Goal: Information Seeking & Learning: Learn about a topic

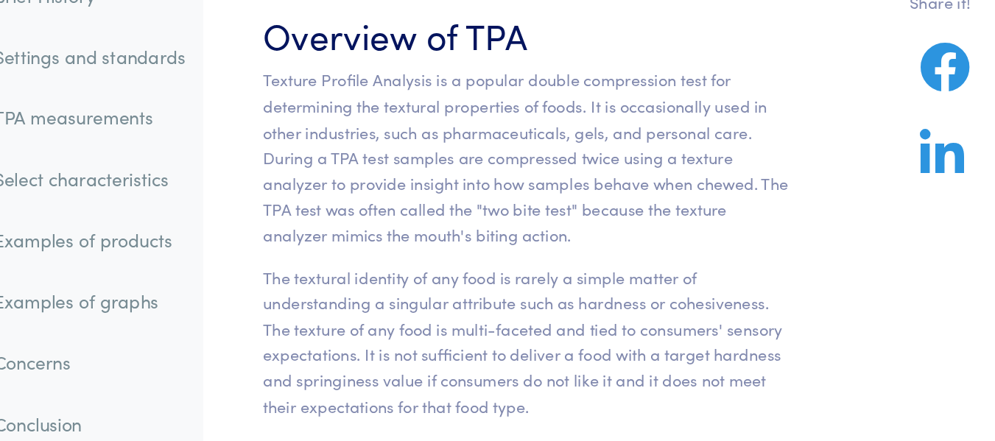
scroll to position [57, 0]
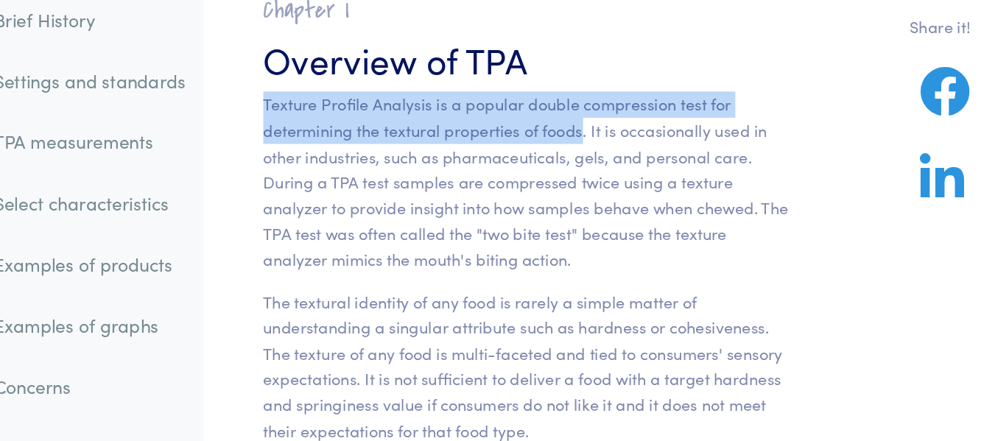
drag, startPoint x: 565, startPoint y: 193, endPoint x: 333, endPoint y: 175, distance: 233.3
click at [333, 175] on p "Texture Profile Analysis is a popular double compression test for determining t…" at bounding box center [524, 227] width 384 height 132
copy p "Texture Profile Analysis is a popular double compression test for determining t…"
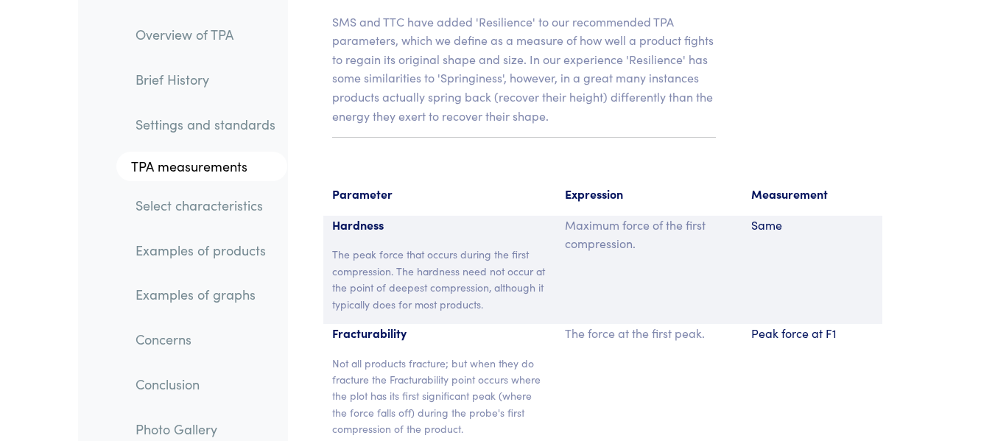
scroll to position [10905, 0]
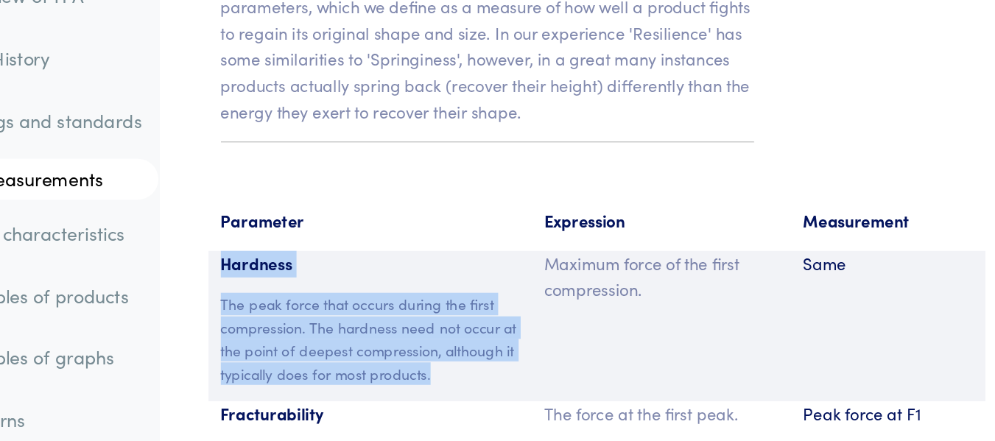
drag, startPoint x: 488, startPoint y: 179, endPoint x: 330, endPoint y: 94, distance: 179.9
click at [330, 218] on div "Hardness The peak force that occurs during the first compression. The hardness …" at bounding box center [439, 272] width 233 height 108
copy div "Hardness The peak force that occurs during the first compression. The hardness …"
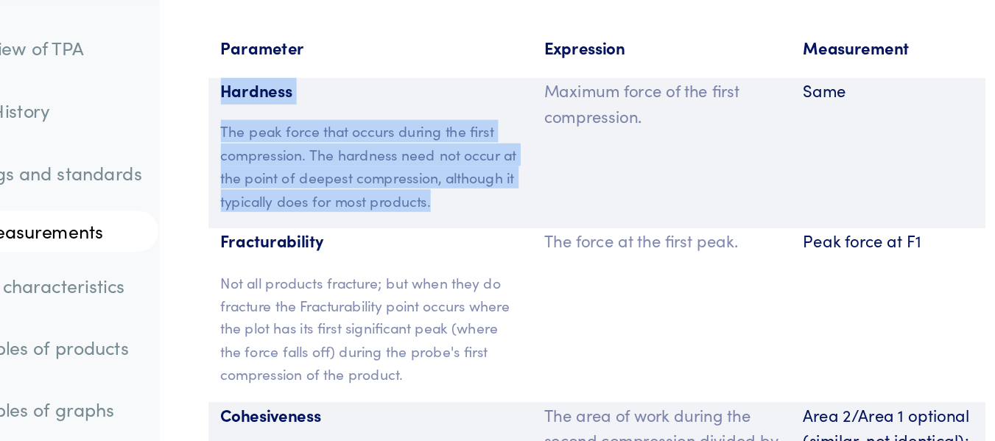
scroll to position [11067, 0]
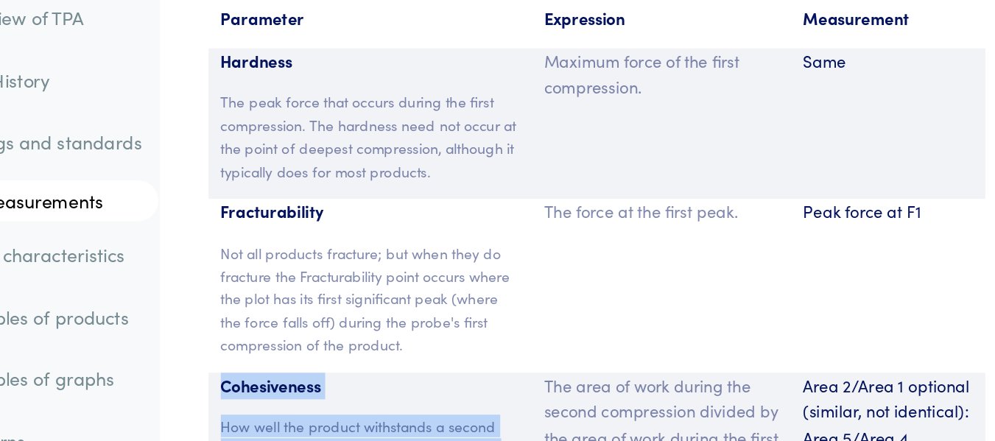
drag, startPoint x: 429, startPoint y: 229, endPoint x: 331, endPoint y: 170, distance: 114.3
click at [331, 290] on div "Cohesiveness How well the product withstands a second deformation relative to i…" at bounding box center [439, 336] width 233 height 92
copy div "Cohesiveness How well the product withstands a second deformation relative to i…"
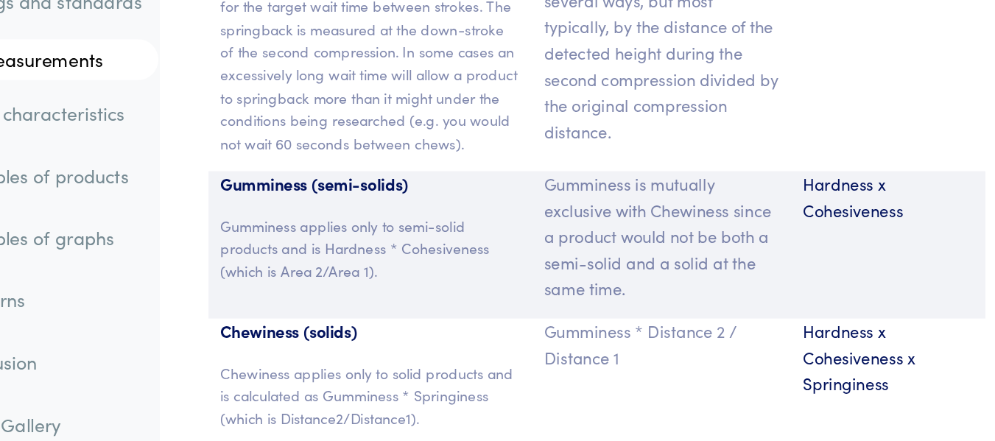
scroll to position [11407, 0]
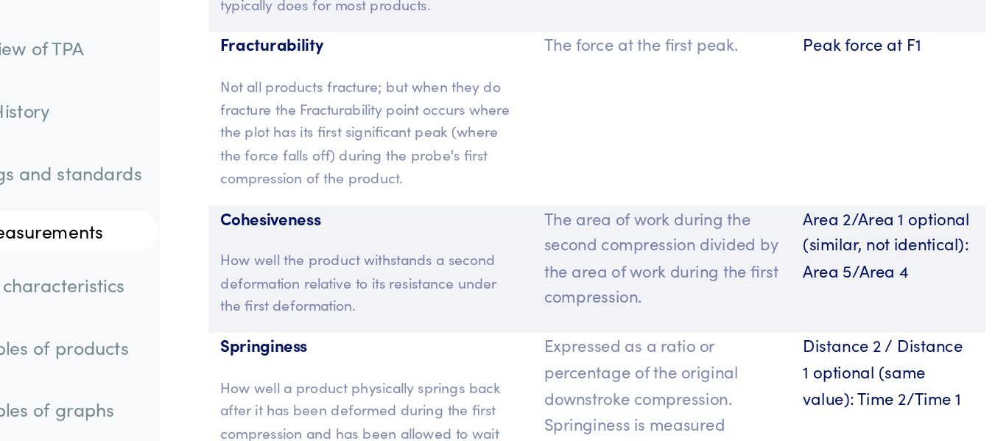
click at [494, 270] on p "How well a product physically springs back after it has been deformed during th…" at bounding box center [439, 352] width 215 height 165
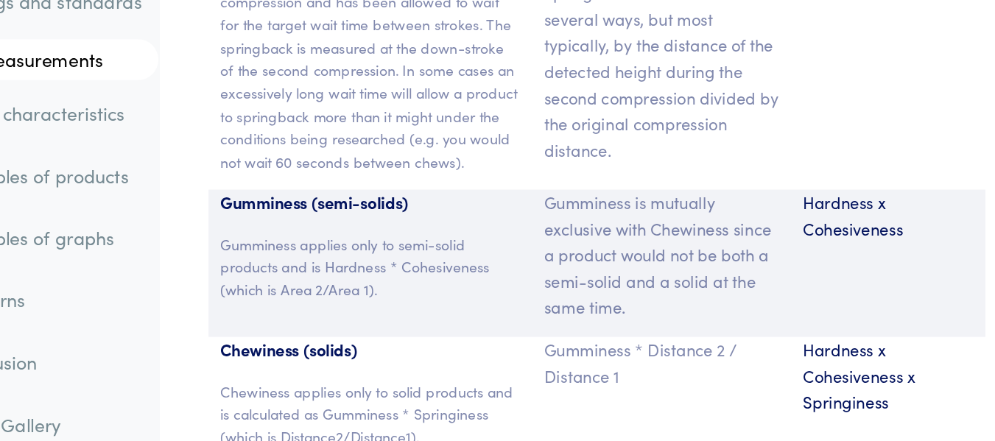
scroll to position [11399, 0]
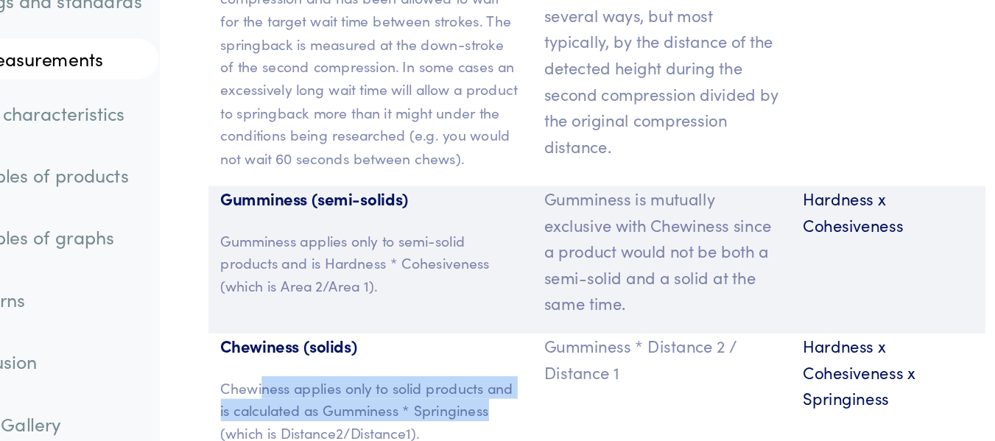
drag, startPoint x: 527, startPoint y: 289, endPoint x: 363, endPoint y: 273, distance: 165.0
click at [363, 394] on p "Chewiness applies only to solid products and is calculated as Gumminess * Sprin…" at bounding box center [439, 418] width 215 height 49
drag, startPoint x: 477, startPoint y: 306, endPoint x: 334, endPoint y: 270, distance: 147.1
click at [334, 394] on p "Chewiness applies only to solid products and is calculated as Gumminess * Sprin…" at bounding box center [439, 418] width 215 height 49
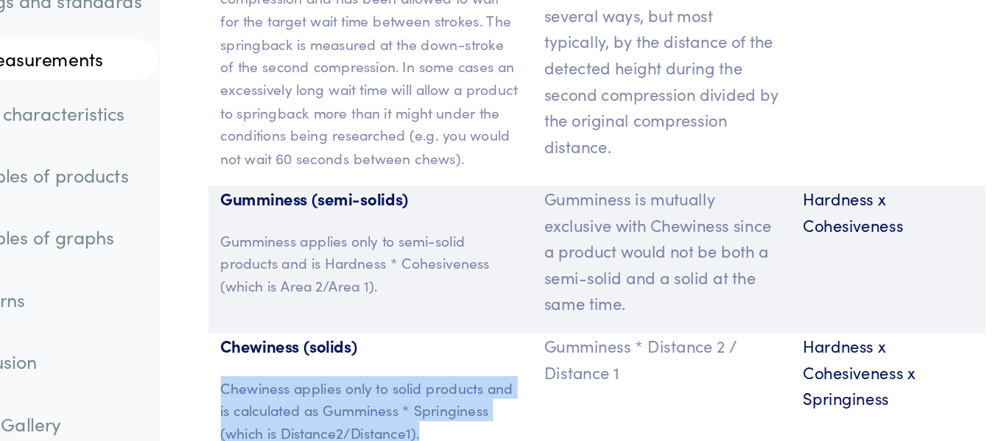
copy p "Chewiness applies only to solid products and is calculated as Gumminess * Sprin…"
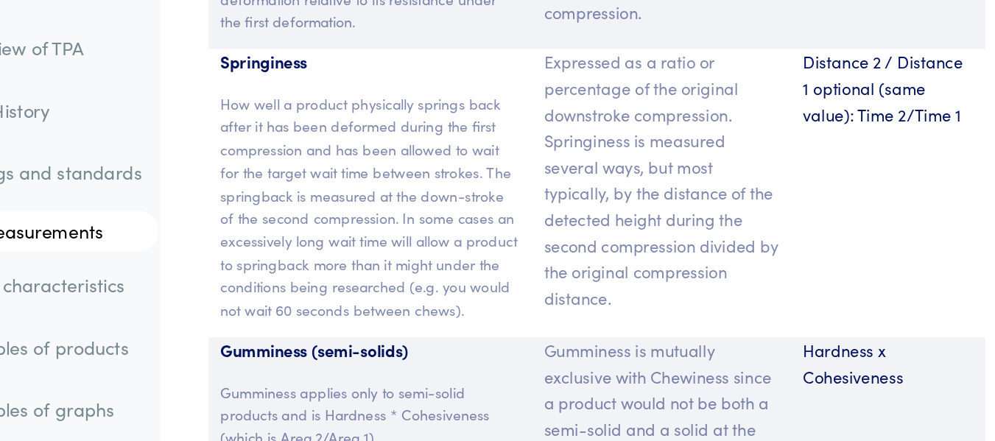
scroll to position [11412, 0]
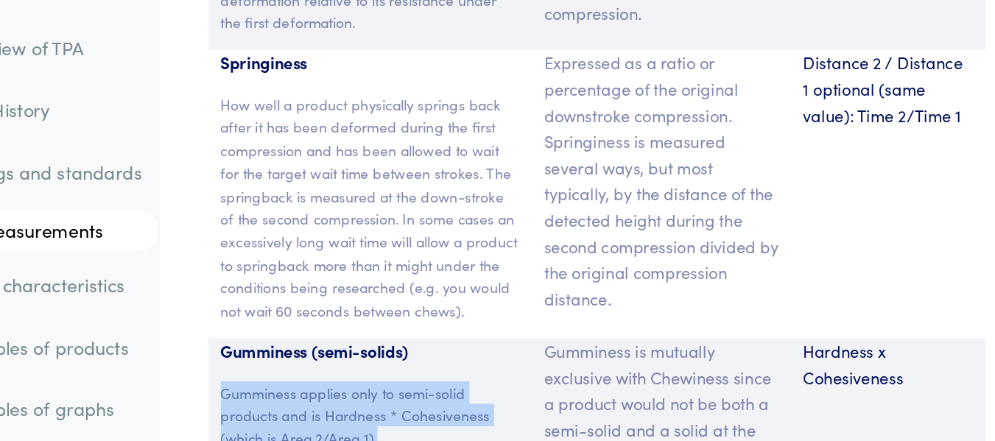
drag, startPoint x: 448, startPoint y: 185, endPoint x: 330, endPoint y: 155, distance: 121.4
click at [330, 244] on div "Gumminess (semi-solids) Gumminess applies only to semi-solid products and is Ha…" at bounding box center [439, 297] width 233 height 106
copy p "Gumminess applies only to semi-solid products and is Hardness * Cohesiveness (w…"
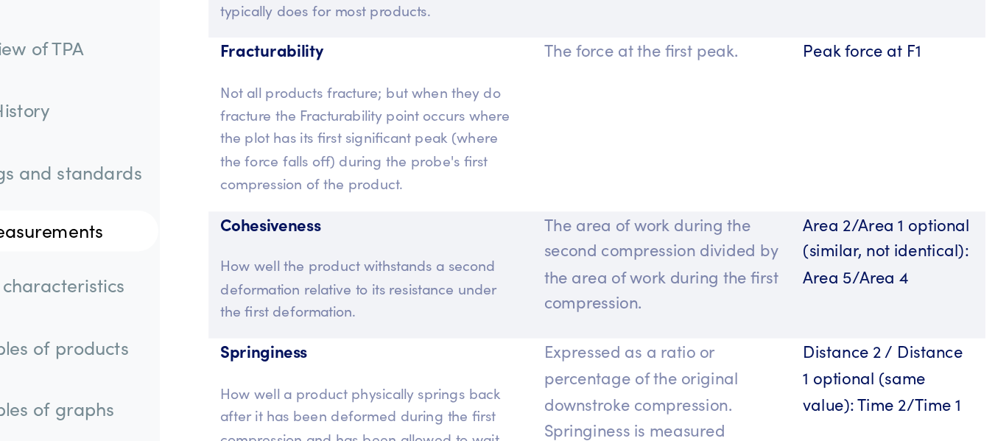
scroll to position [11181, 0]
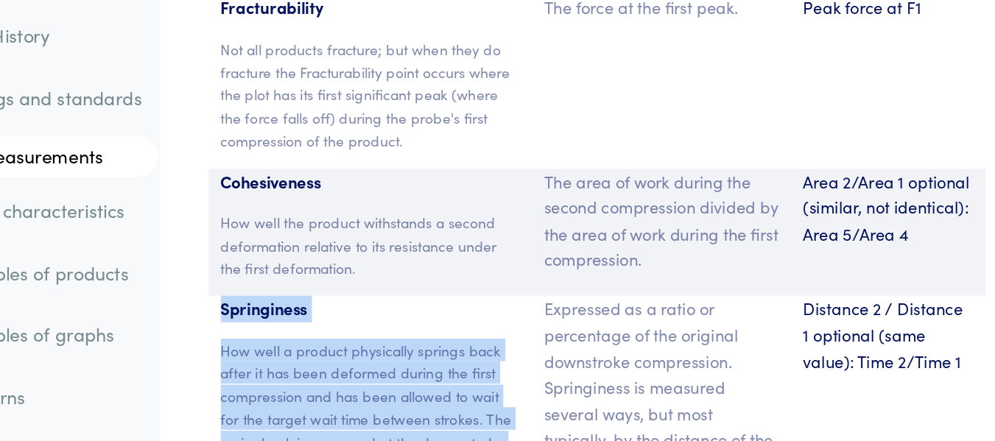
drag, startPoint x: 465, startPoint y: 306, endPoint x: 331, endPoint y: 149, distance: 205.7
click at [331, 267] on div "Springiness How well a product physically springs back after it has been deform…" at bounding box center [439, 371] width 233 height 208
copy div "Springiness How well a product physically springs back after it has been deform…"
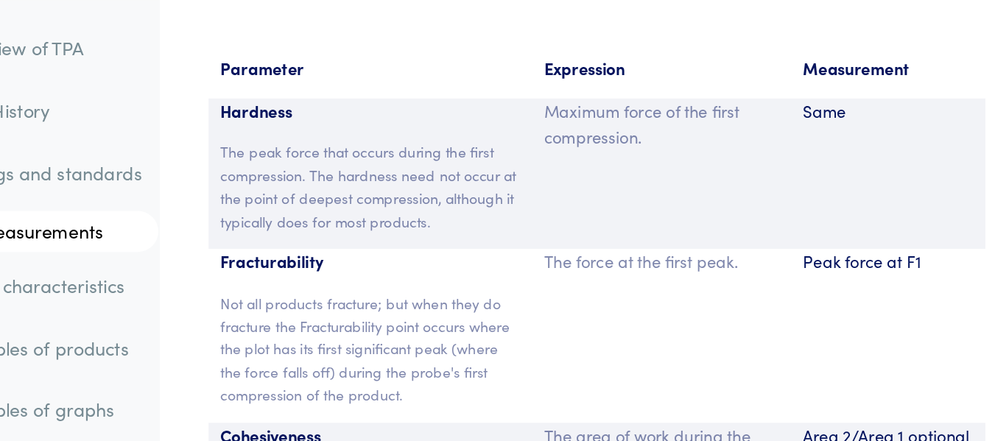
scroll to position [10859, 0]
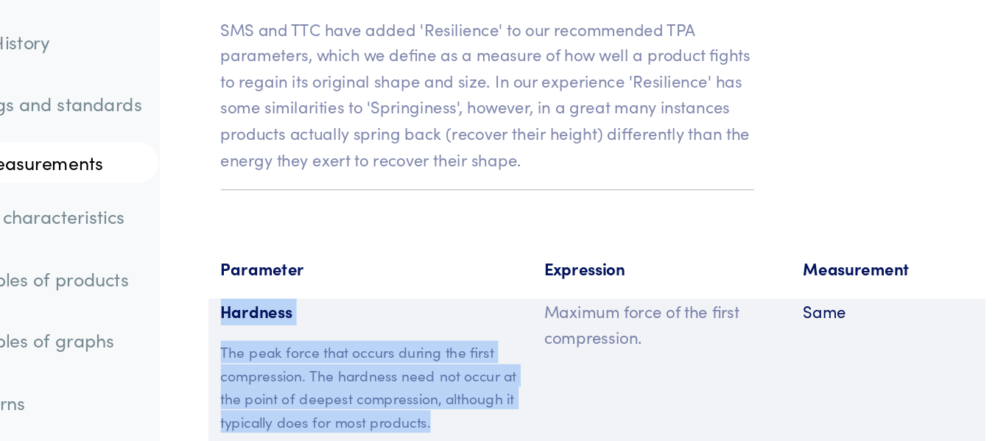
drag, startPoint x: 490, startPoint y: 223, endPoint x: 331, endPoint y: 139, distance: 179.8
click at [331, 264] on div "Hardness The peak force that occurs during the first compression. The hardness …" at bounding box center [439, 318] width 233 height 108
copy div "Hardness The peak force that occurs during the first compression. The hardness …"
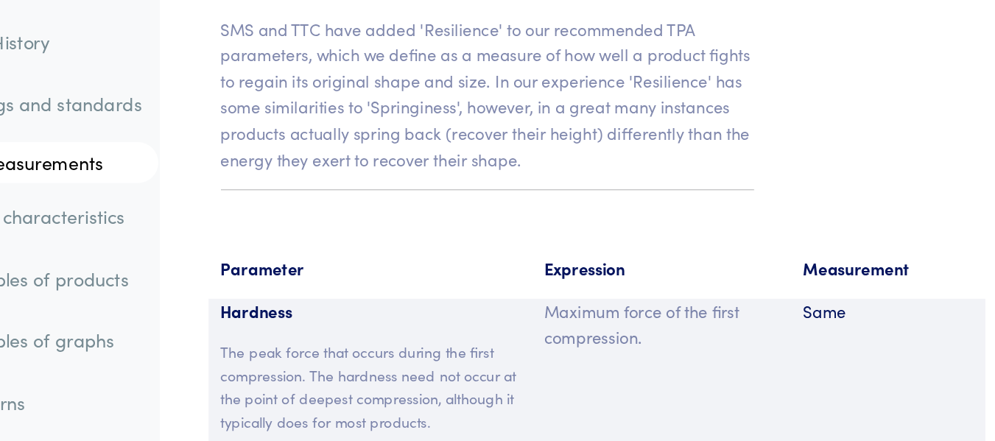
click at [512, 233] on p "Parameter" at bounding box center [439, 242] width 215 height 19
